Goal: Task Accomplishment & Management: Use online tool/utility

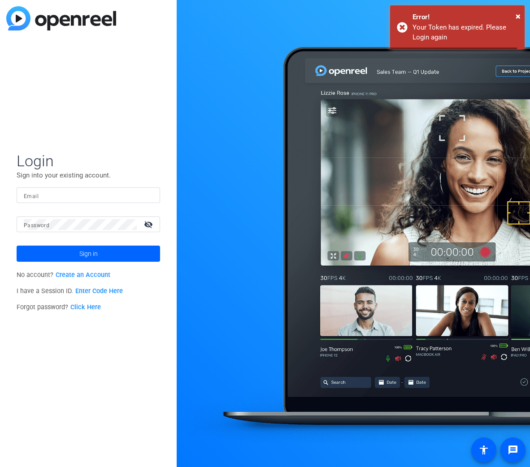
type input "[EMAIL_ADDRESS][PERSON_NAME][DOMAIN_NAME]"
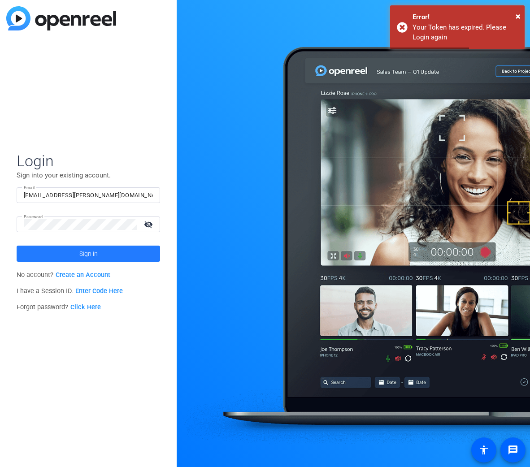
click at [100, 253] on span at bounding box center [89, 254] width 144 height 22
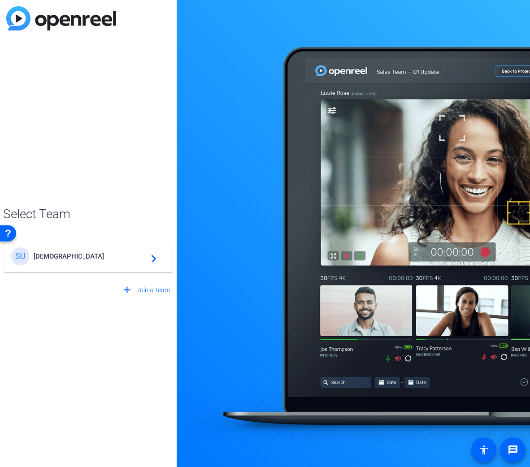
click at [100, 253] on span "[DEMOGRAPHIC_DATA]" at bounding box center [90, 257] width 112 height 8
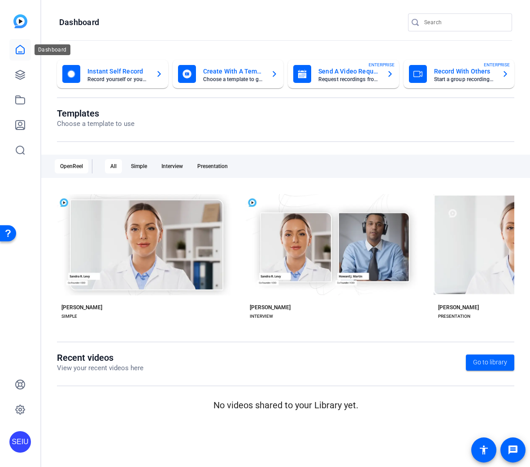
click at [15, 42] on link at bounding box center [20, 50] width 22 height 22
click at [16, 45] on icon at bounding box center [20, 49] width 11 height 11
click at [21, 77] on icon at bounding box center [20, 74] width 9 height 9
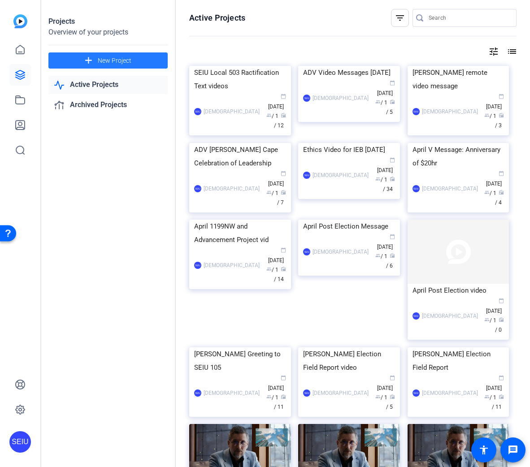
click at [102, 59] on span "New Project" at bounding box center [115, 60] width 34 height 9
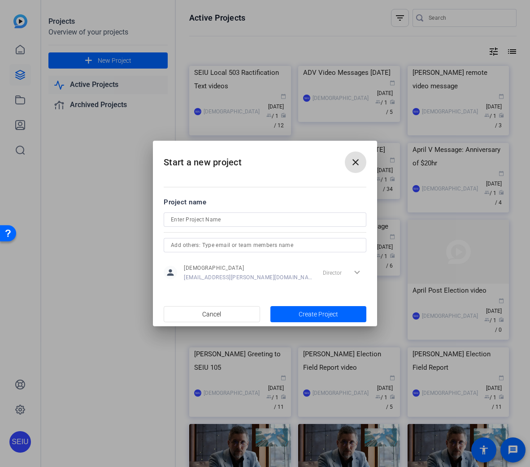
click at [181, 218] on input at bounding box center [265, 219] width 188 height 11
type input "$"
type input "4Cs NEO Video"
click at [324, 318] on span "Create Project" at bounding box center [318, 314] width 39 height 9
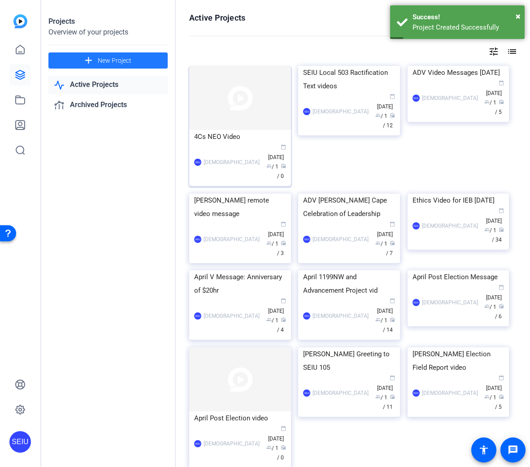
click at [244, 161] on div "SEIU [DEMOGRAPHIC_DATA] calendar_today [DATE] group / 1 radio / 0" at bounding box center [240, 163] width 92 height 38
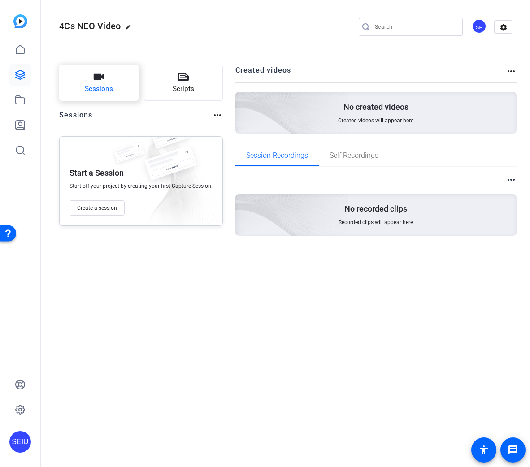
click at [109, 82] on button "Sessions" at bounding box center [98, 83] width 79 height 36
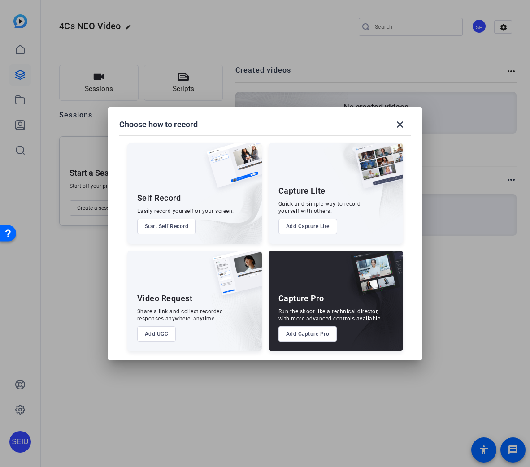
click at [311, 329] on button "Add Capture Pro" at bounding box center [308, 334] width 59 height 15
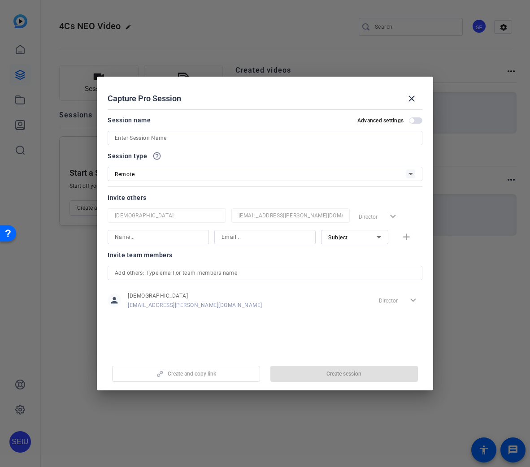
click at [177, 137] on input at bounding box center [265, 138] width 301 height 11
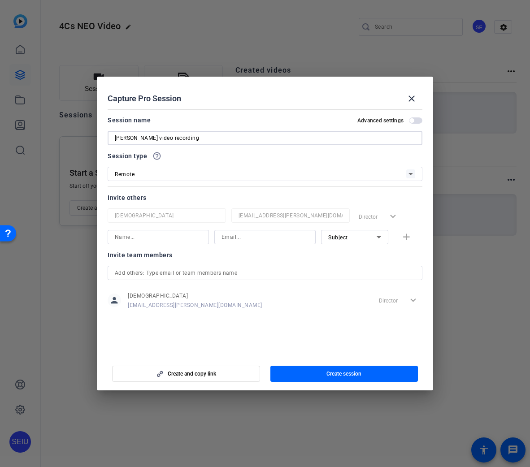
type input "[PERSON_NAME] video recording"
click at [183, 237] on input at bounding box center [158, 237] width 87 height 11
type input "S"
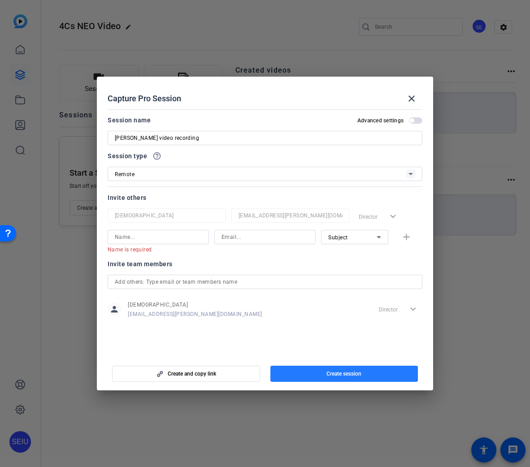
click at [325, 374] on span "button" at bounding box center [344, 374] width 148 height 22
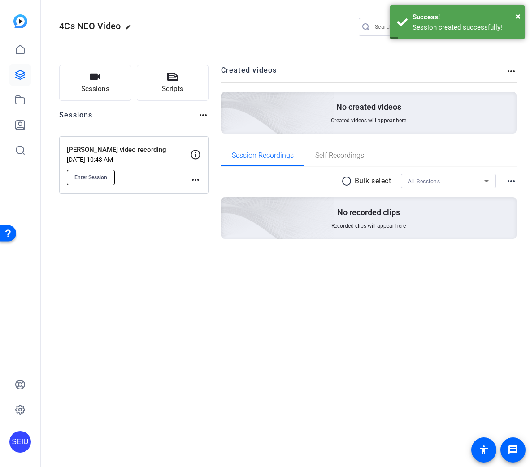
click at [105, 174] on span "Enter Session" at bounding box center [90, 177] width 33 height 7
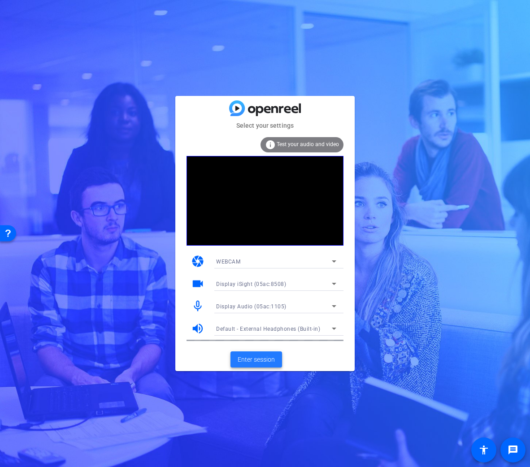
click at [266, 365] on span at bounding box center [257, 360] width 52 height 22
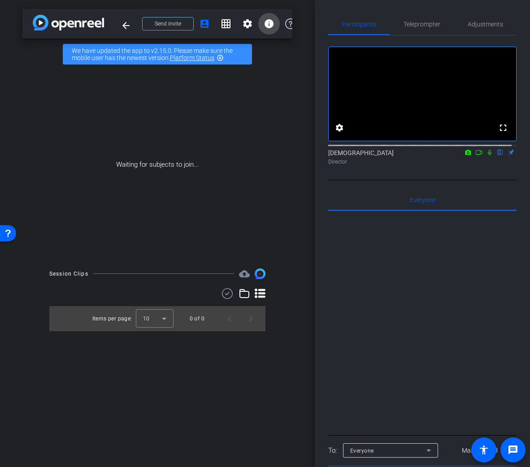
click at [272, 25] on mat-icon "info" at bounding box center [269, 23] width 11 height 11
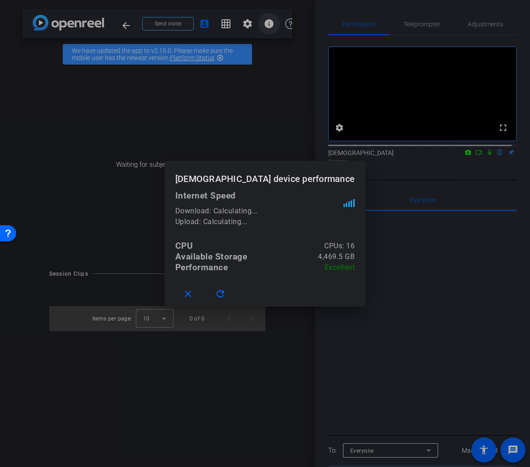
click at [272, 25] on div at bounding box center [265, 233] width 530 height 467
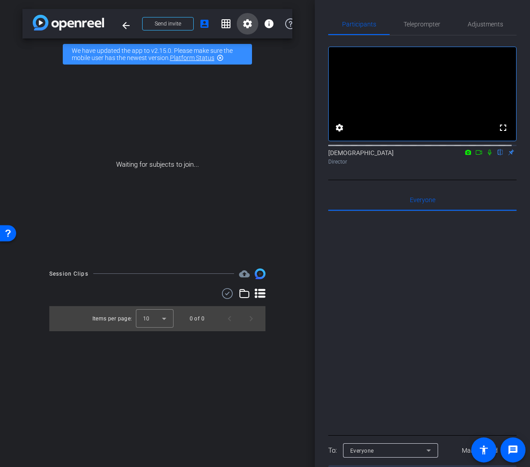
click at [245, 26] on mat-icon "settings" at bounding box center [247, 23] width 11 height 11
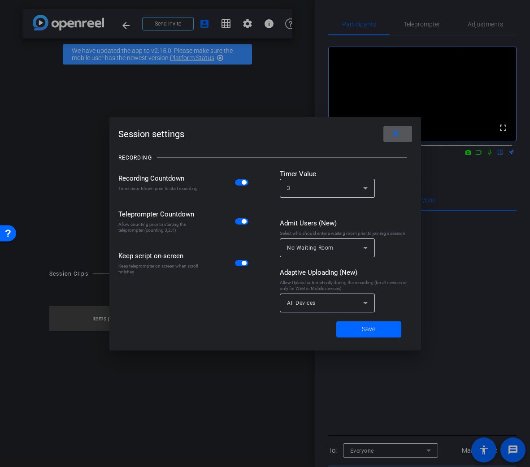
click at [221, 26] on div at bounding box center [265, 233] width 530 height 467
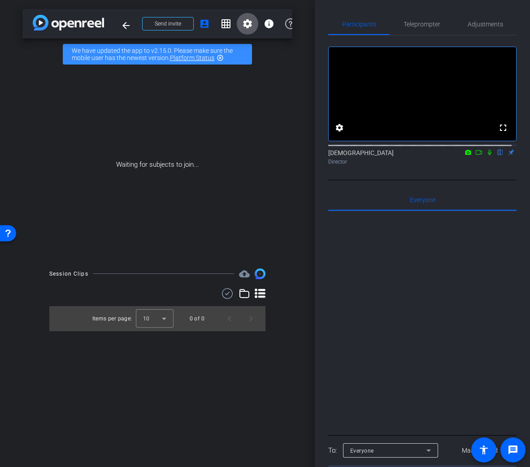
click at [221, 26] on mat-icon "grid_on" at bounding box center [226, 23] width 11 height 11
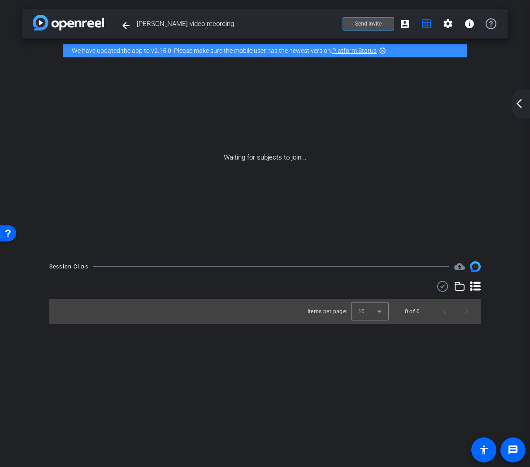
click at [371, 25] on span "Send invite" at bounding box center [368, 23] width 26 height 7
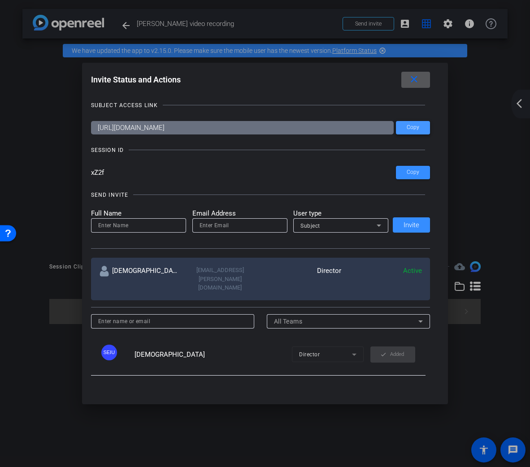
click at [419, 130] on span at bounding box center [413, 128] width 34 height 22
drag, startPoint x: 413, startPoint y: 171, endPoint x: 388, endPoint y: 175, distance: 25.0
click at [413, 171] on span "Copy" at bounding box center [413, 172] width 13 height 7
click at [121, 25] on div at bounding box center [265, 233] width 530 height 467
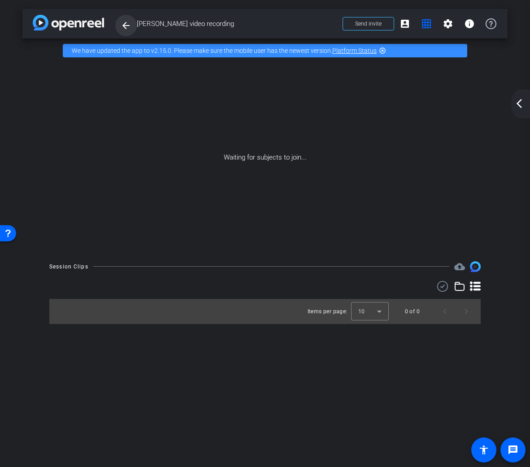
click at [127, 25] on mat-icon "arrow_back" at bounding box center [126, 25] width 11 height 11
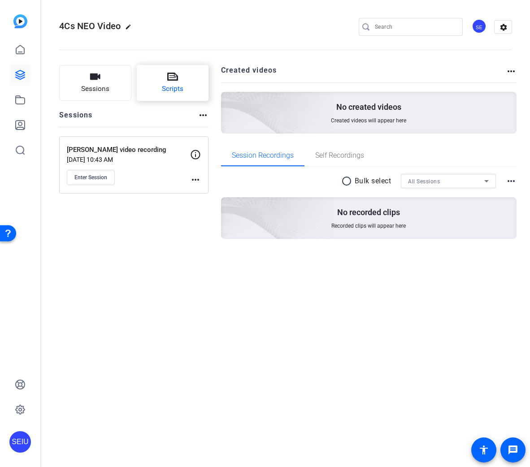
click at [172, 76] on icon at bounding box center [172, 77] width 11 height 8
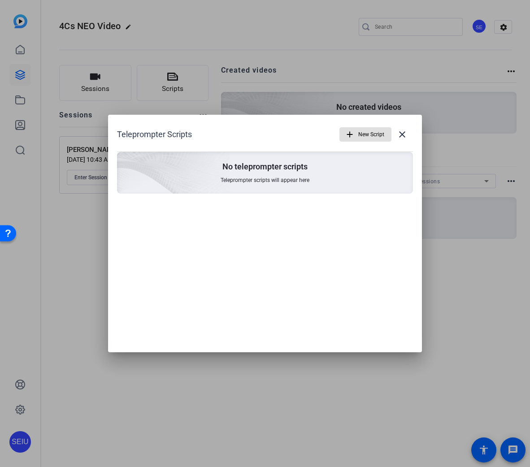
click at [362, 134] on span "New Script" at bounding box center [371, 134] width 26 height 17
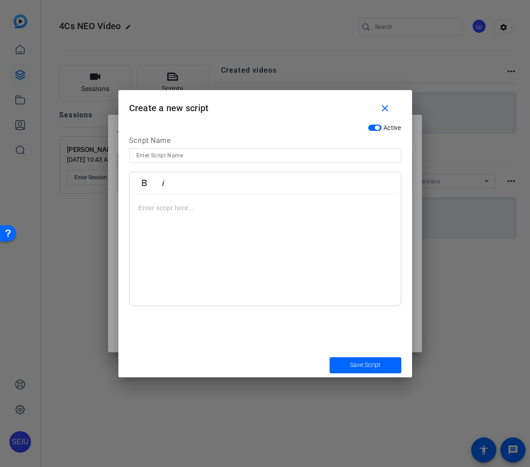
click at [155, 155] on input at bounding box center [265, 155] width 258 height 11
type input "Seth Script"
click at [148, 211] on p at bounding box center [265, 208] width 253 height 10
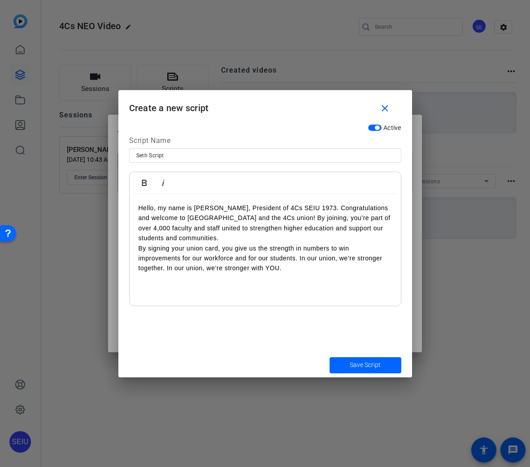
click at [137, 249] on div "Hello, my name is Seth Freeman, President of 4Cs SEIU 1973. Congratulations and…" at bounding box center [265, 250] width 271 height 112
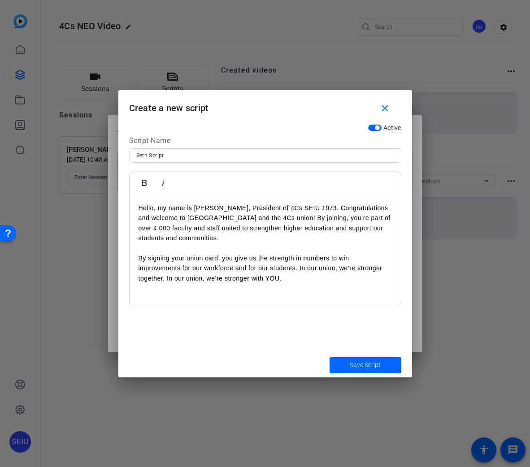
click at [294, 282] on p "By signing your union card, you give us the strength in numbers to win improvem…" at bounding box center [265, 268] width 253 height 30
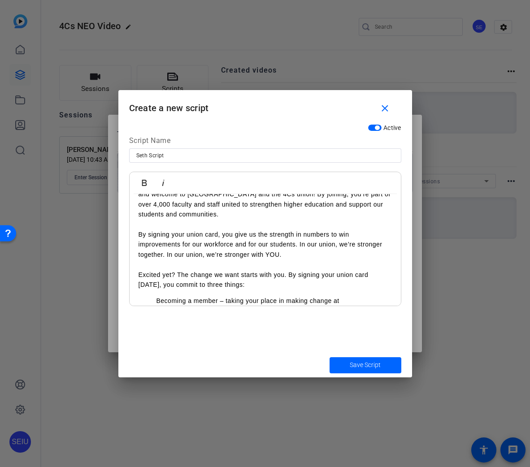
scroll to position [28, 0]
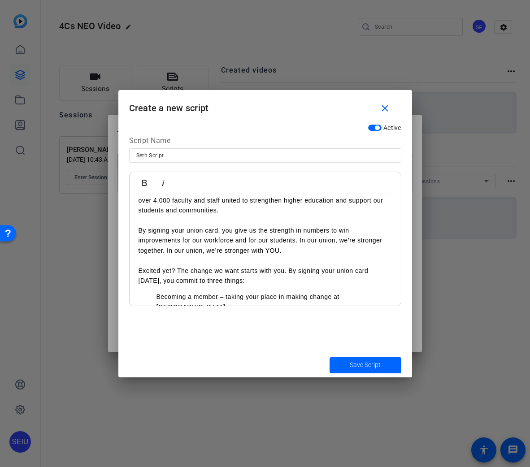
click at [144, 261] on p at bounding box center [265, 261] width 253 height 10
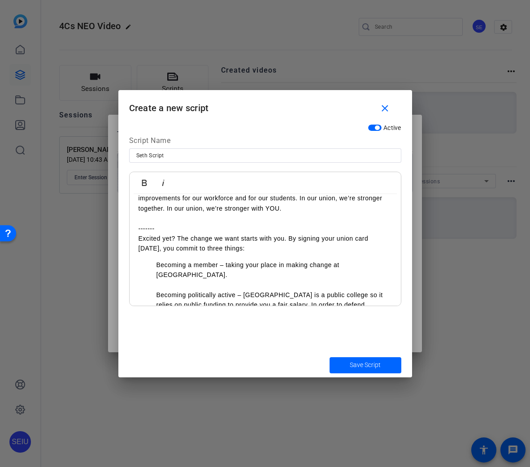
scroll to position [70, 0]
click at [157, 264] on p "Becoming a member – taking your place in making change at Charter Oak." at bounding box center [275, 275] width 236 height 30
click at [156, 286] on ol "-Becoming a member – taking your place in making change at Charter Oak. Becomin…" at bounding box center [265, 305] width 253 height 91
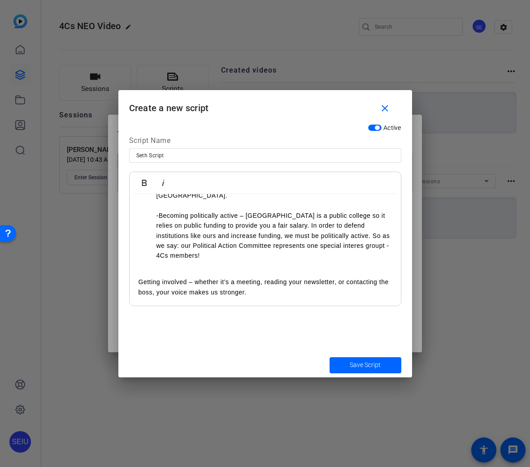
click at [143, 264] on div "Hello, my name is Seth Freeman, President of 4Cs SEIU 1973. Congratulations and…" at bounding box center [265, 180] width 271 height 271
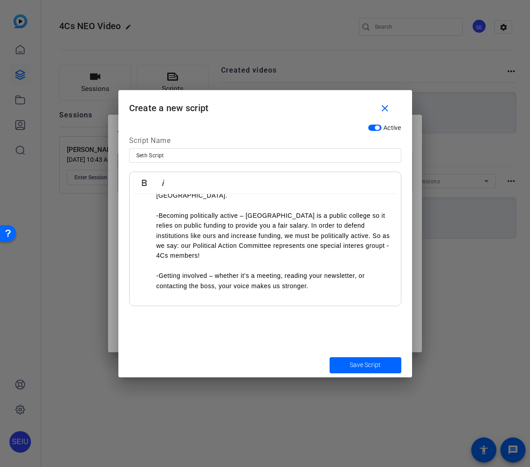
click at [416, 243] on div at bounding box center [265, 233] width 530 height 467
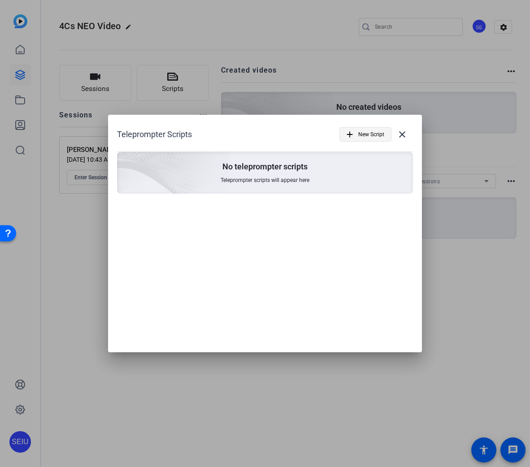
click at [365, 128] on span "New Script" at bounding box center [371, 134] width 26 height 17
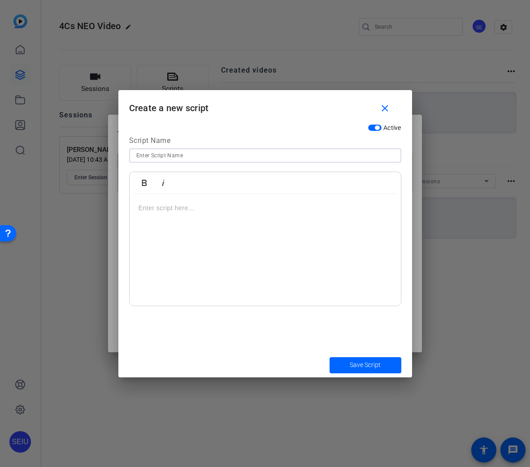
click at [205, 156] on input at bounding box center [265, 155] width 258 height 11
type input "Seth's Script"
click at [146, 204] on p at bounding box center [265, 208] width 253 height 10
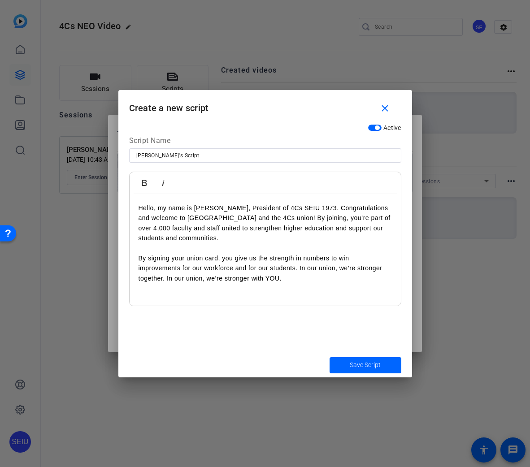
click at [286, 278] on p "By signing your union card, you give us the strength in numbers to win improvem…" at bounding box center [265, 268] width 253 height 30
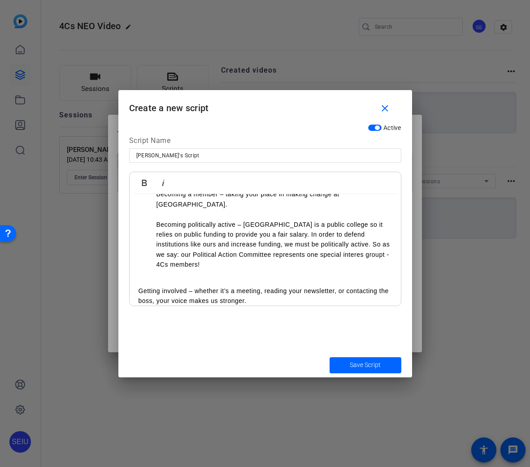
scroll to position [150, 0]
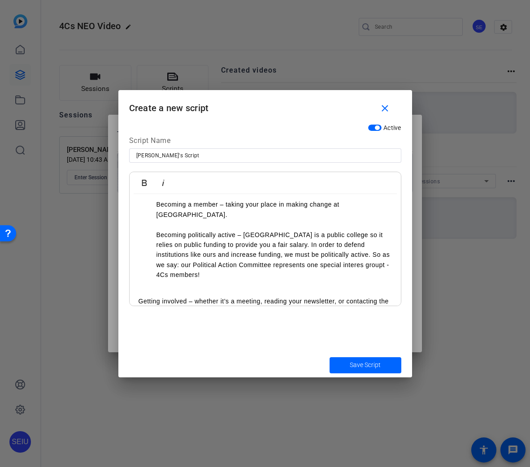
click at [136, 289] on div "Hello, my name is Seth Freeman, President of 4Cs SEIU 1973. Congratulations and…" at bounding box center [265, 190] width 271 height 292
click at [280, 241] on p "Becoming politically active – Charter Oak State College is a public college so …" at bounding box center [275, 260] width 236 height 60
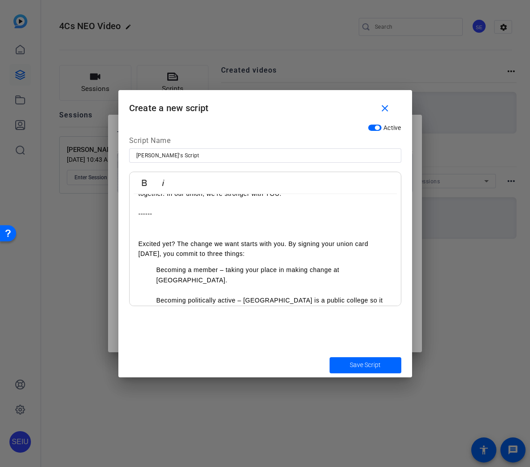
scroll to position [96, 0]
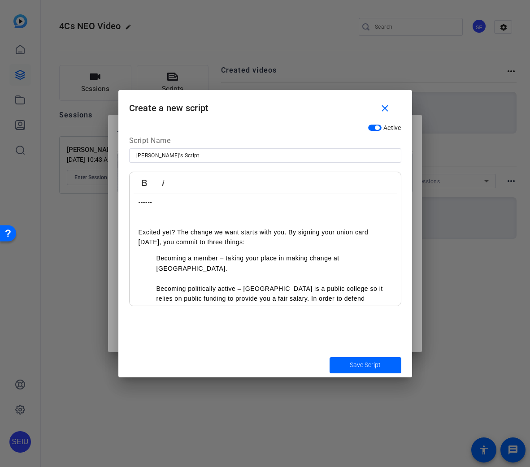
click at [157, 257] on p "Becoming a member – taking your place in making change at Charter Oak." at bounding box center [275, 268] width 236 height 30
click at [153, 279] on ol "-Becoming a member – taking your place in making change at Charter Oak. Becomin…" at bounding box center [265, 298] width 253 height 91
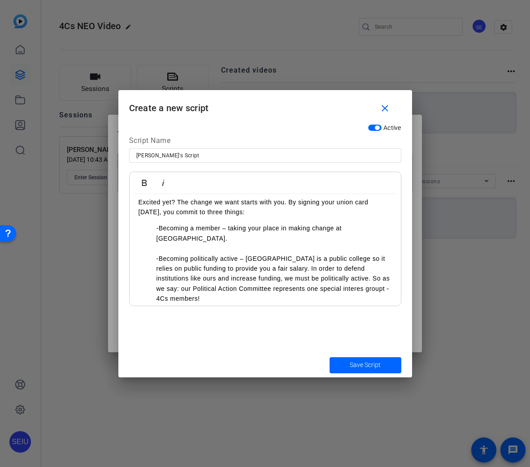
scroll to position [170, 0]
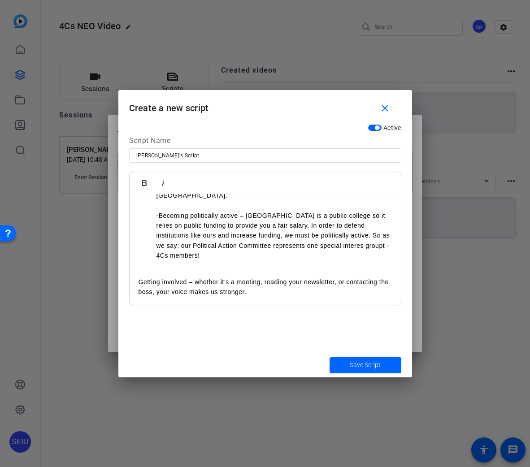
click at [139, 277] on p "Getting involved – whether it’s a meeting, reading your newsletter, or contacti…" at bounding box center [265, 287] width 253 height 20
click at [139, 277] on p "-Getting involved – whether it’s a meeting, reading your newsletter, or contact…" at bounding box center [265, 287] width 253 height 20
click at [139, 280] on p "-Getting involved – whether it’s a meeting, reading your newsletter, or contact…" at bounding box center [265, 287] width 253 height 20
click at [330, 358] on button "Save Script" at bounding box center [366, 366] width 72 height 16
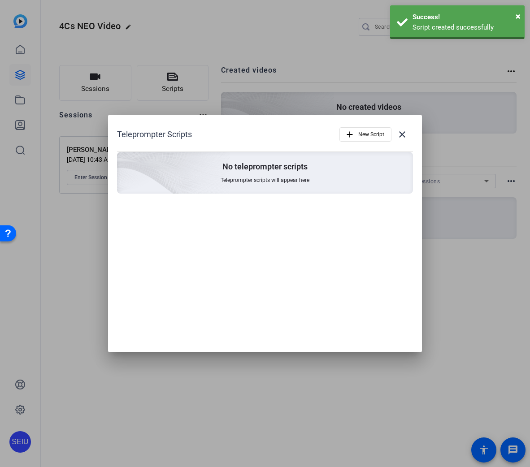
click at [340, 127] on button "add New Script" at bounding box center [366, 134] width 52 height 14
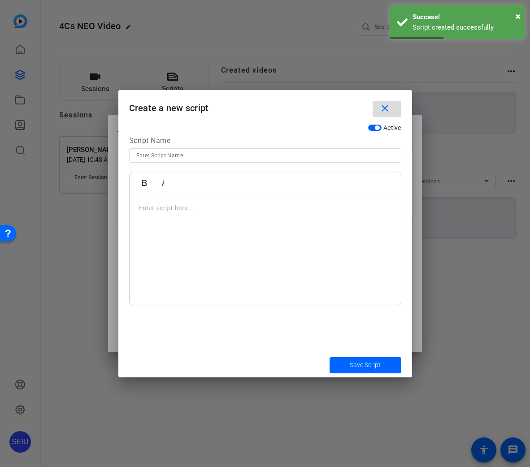
click at [384, 109] on mat-icon "close" at bounding box center [385, 108] width 11 height 11
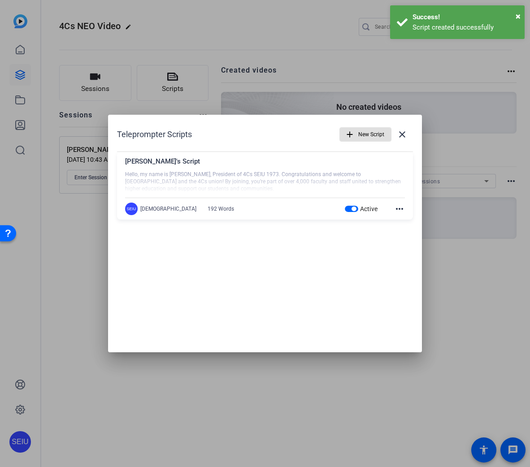
click at [396, 210] on mat-icon "more_horiz" at bounding box center [399, 209] width 11 height 11
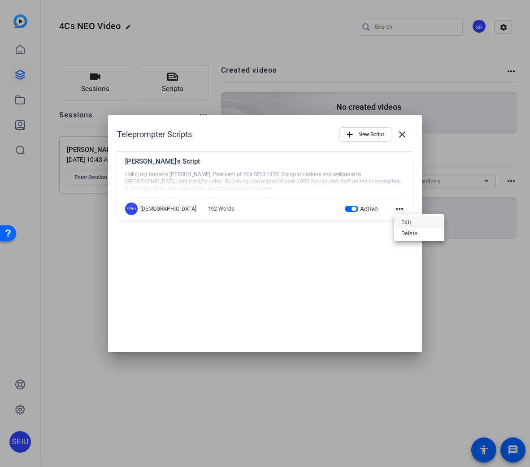
click at [401, 219] on span "Edit" at bounding box center [419, 222] width 36 height 11
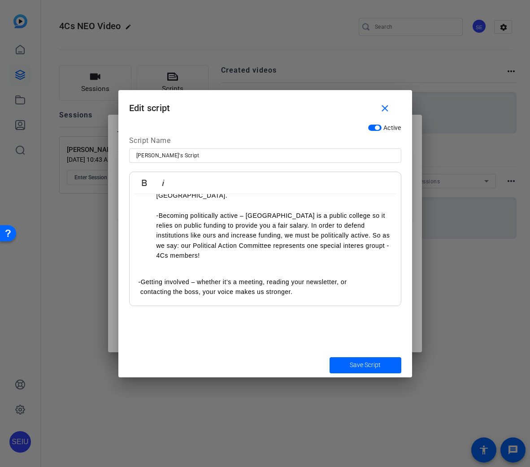
click at [137, 282] on div "Hello, my name is Seth Freeman, President of 4Cs SEIU 1973. Congratulations and…" at bounding box center [265, 171] width 271 height 292
click at [159, 262] on div "Hello, my name is Seth Freeman, President of 4Cs SEIU 1973. Congratulations and…" at bounding box center [265, 171] width 271 height 292
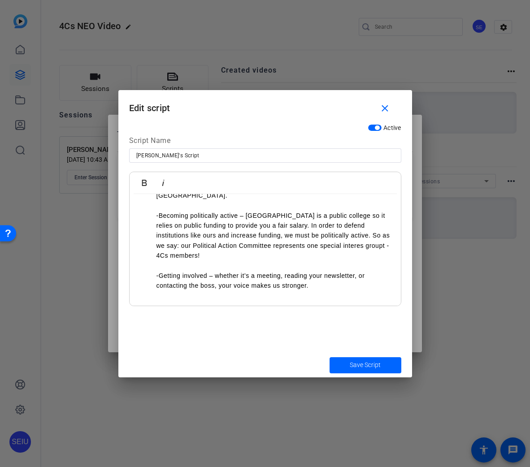
click at [179, 271] on p "-Getting involved – whether it’s a meeting, reading your newsletter, or contact…" at bounding box center [275, 281] width 236 height 20
click at [178, 271] on p "-Getting involved – whether it’s a meeting, reading your newsletter, or contact…" at bounding box center [275, 281] width 236 height 20
click at [356, 280] on p "-Getting involved – whether it’s a meeting, reading your newsletter, or contact…" at bounding box center [275, 281] width 236 height 20
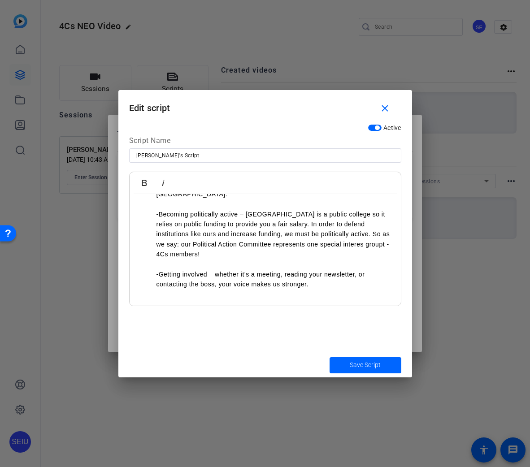
scroll to position [181, 0]
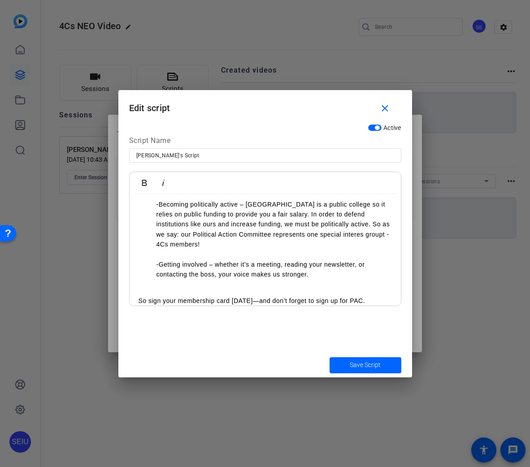
click at [198, 286] on p at bounding box center [265, 291] width 253 height 10
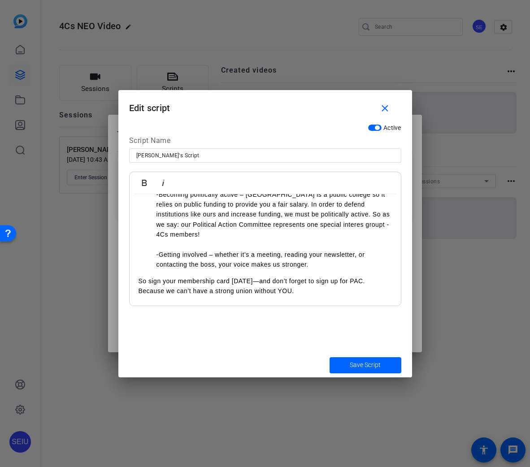
scroll to position [200, 0]
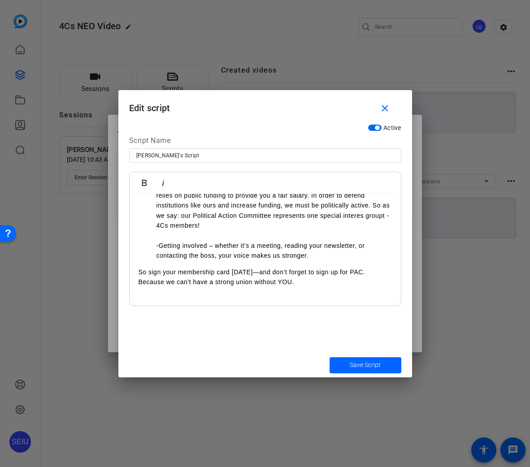
click at [135, 262] on div "Hello, my name is Seth Freeman, President of 4Cs SEIU 1973. Congratulations and…" at bounding box center [265, 156] width 271 height 322
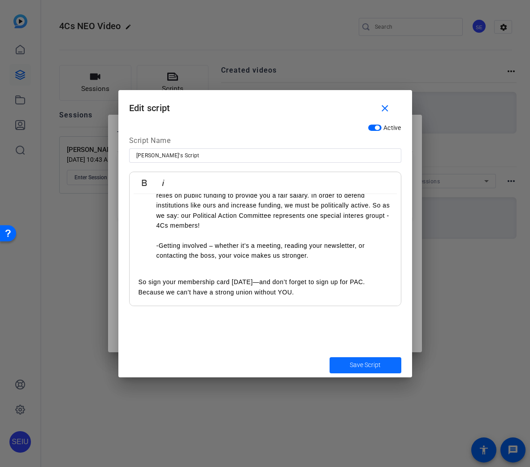
click at [363, 362] on span "Save Script" at bounding box center [365, 365] width 31 height 9
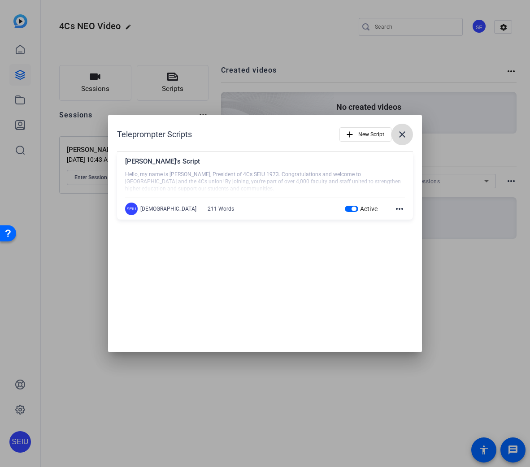
click at [399, 135] on mat-icon "close" at bounding box center [402, 134] width 11 height 11
